Goal: Task Accomplishment & Management: Complete application form

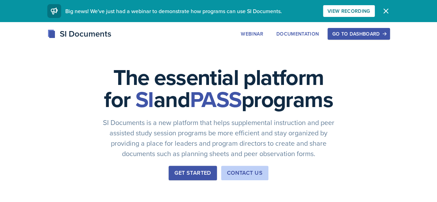
click at [372, 38] on button "Go to Dashboard" at bounding box center [359, 34] width 62 height 12
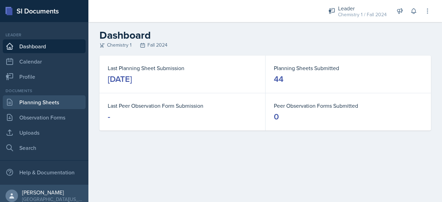
click at [56, 106] on link "Planning Sheets" at bounding box center [44, 102] width 83 height 14
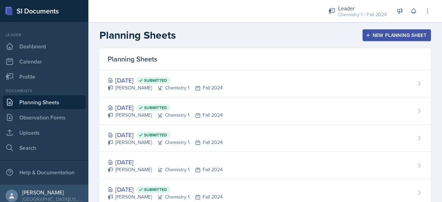
click at [367, 38] on div "New Planning Sheet" at bounding box center [396, 35] width 59 height 6
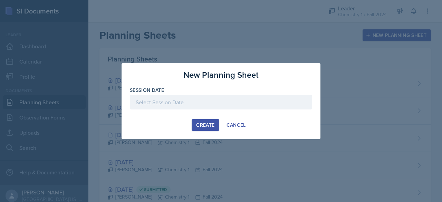
click at [215, 105] on div at bounding box center [221, 102] width 182 height 15
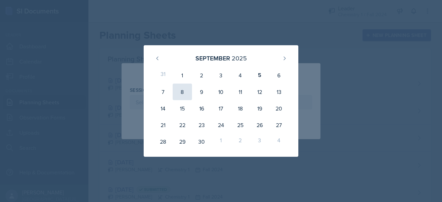
click at [180, 95] on div "8" at bounding box center [182, 92] width 19 height 17
type input "[DATE]"
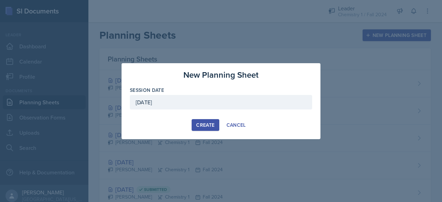
click at [200, 126] on div "Create" at bounding box center [205, 125] width 18 height 6
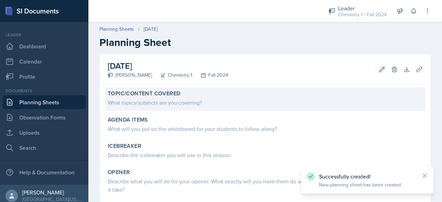
click at [181, 98] on div "What topics/subjects are you covering?" at bounding box center [265, 102] width 315 height 8
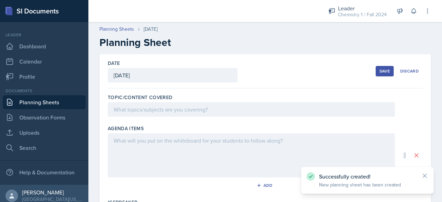
click at [171, 110] on div at bounding box center [251, 109] width 287 height 15
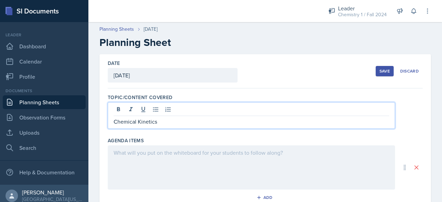
click at [164, 166] on div at bounding box center [251, 167] width 287 height 44
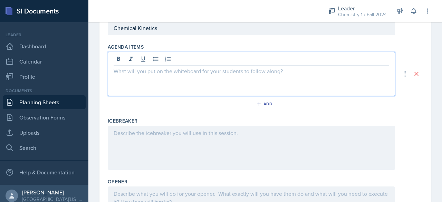
scroll to position [82, 0]
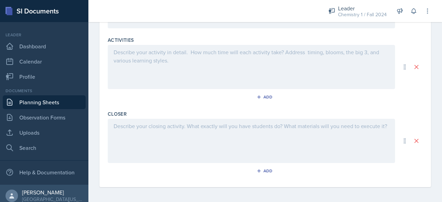
click at [162, 143] on div at bounding box center [251, 141] width 287 height 44
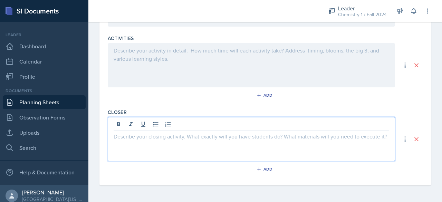
scroll to position [287, 0]
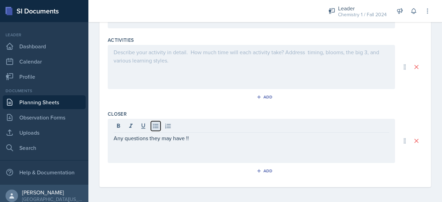
click at [156, 125] on icon at bounding box center [155, 126] width 7 height 7
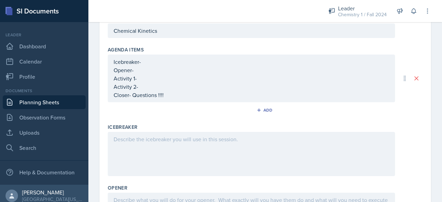
click at [152, 138] on p at bounding box center [252, 139] width 276 height 8
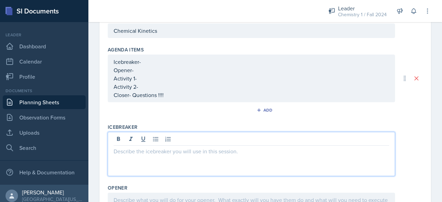
scroll to position [91, 0]
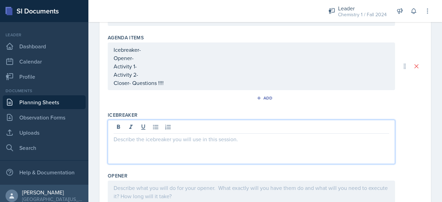
click at [179, 50] on p "Icebreaker-" at bounding box center [252, 50] width 276 height 8
